Goal: Task Accomplishment & Management: Manage account settings

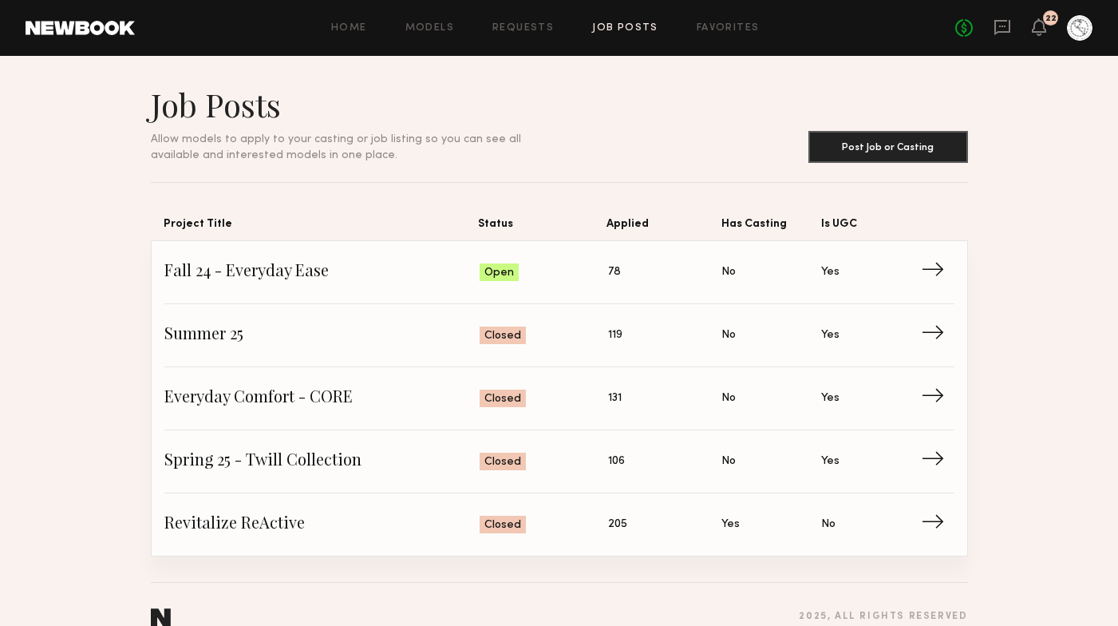
click at [540, 37] on div "Home Models Requests Job Posts Favorites Sign Out No fees up to $5,000 22" at bounding box center [614, 28] width 958 height 26
click at [516, 23] on link "Requests" at bounding box center [523, 28] width 61 height 10
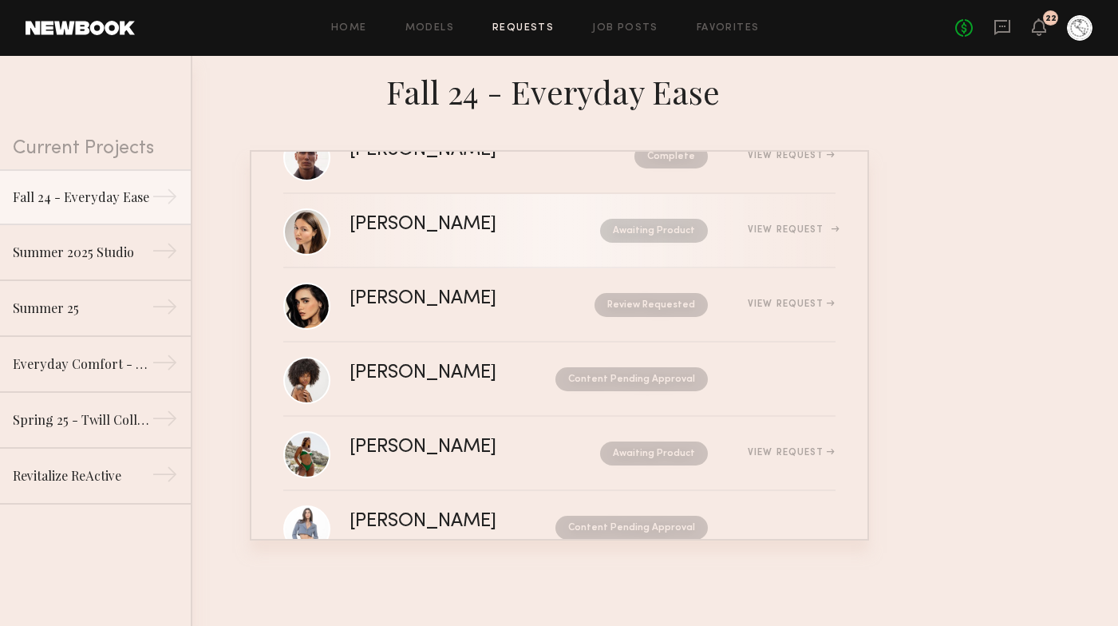
scroll to position [334, 0]
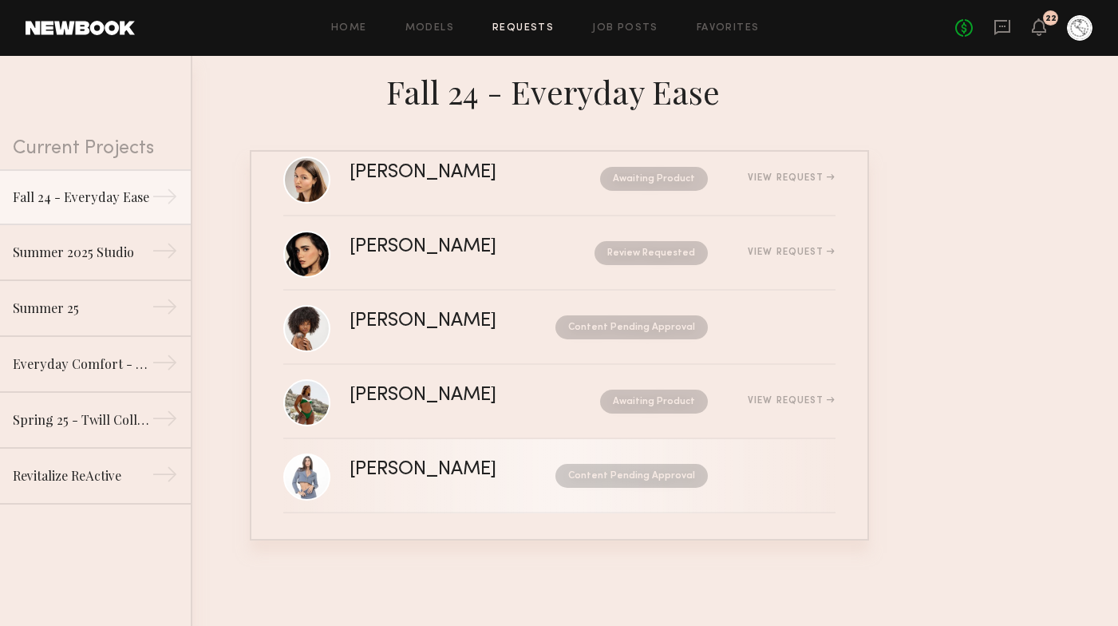
click at [488, 461] on div "[PERSON_NAME]" at bounding box center [438, 470] width 176 height 18
